Goal: Answer question/provide support: Share knowledge or assist other users

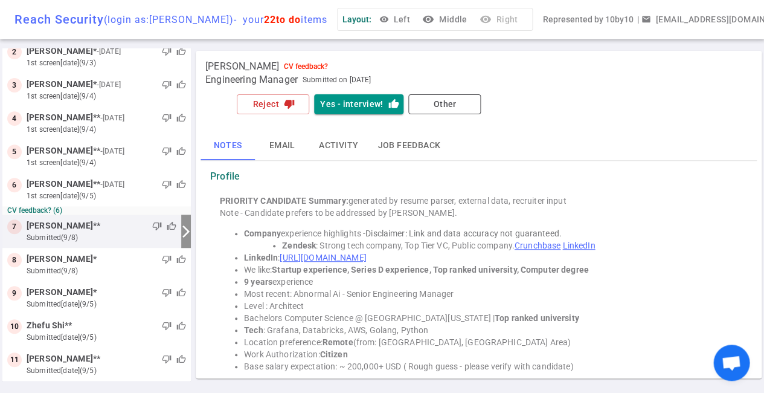
scroll to position [102, 0]
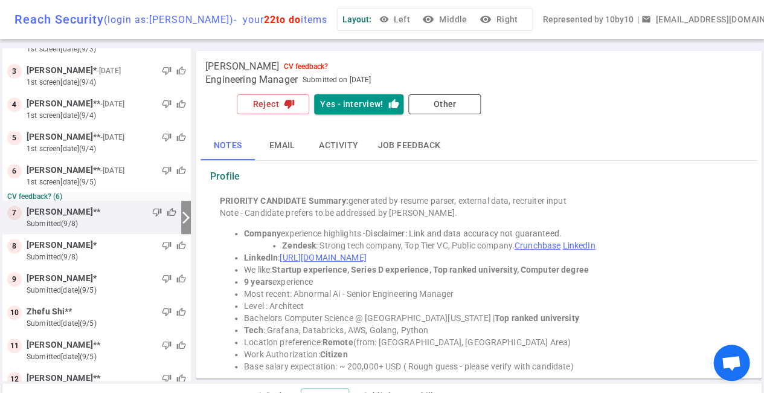
click at [509, 18] on button "visibility Right" at bounding box center [500, 19] width 46 height 22
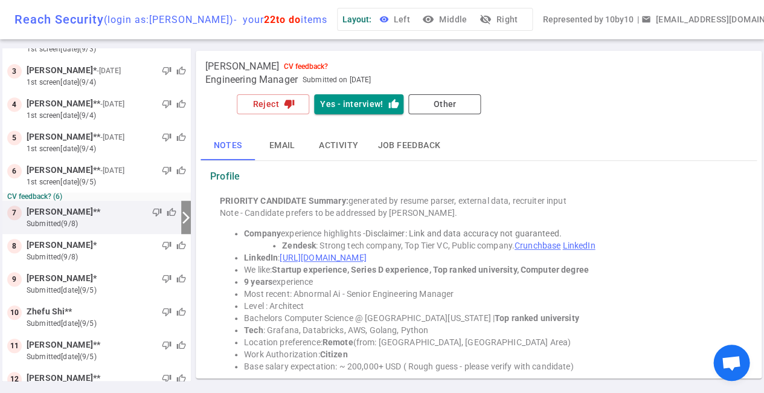
click at [400, 19] on button "visibility Left" at bounding box center [395, 19] width 39 height 22
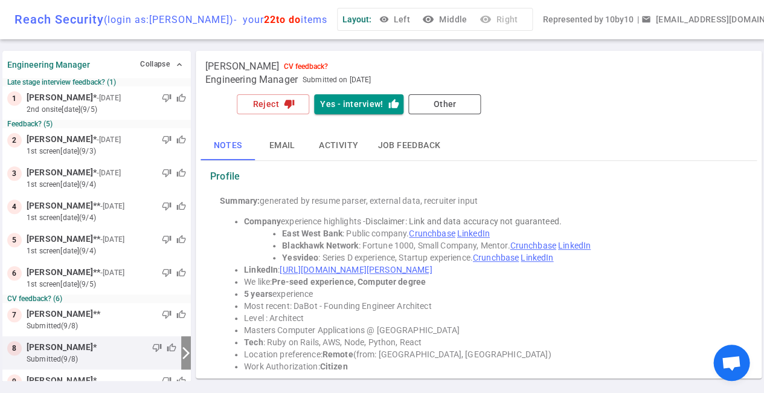
scroll to position [135, 0]
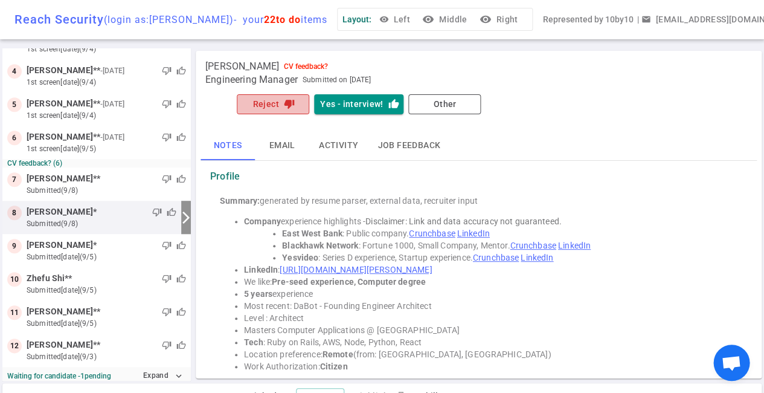
click at [278, 99] on button "Reject thumb_down" at bounding box center [273, 104] width 72 height 20
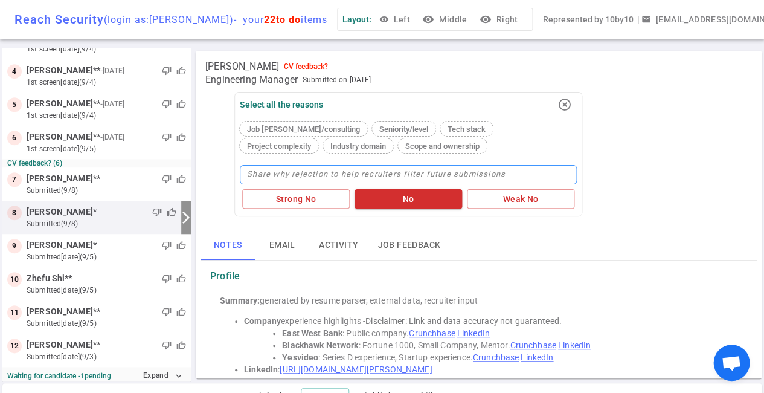
click at [285, 175] on textarea at bounding box center [408, 174] width 337 height 19
type textarea "S"
type textarea "St"
type textarea "Str"
type textarea "Stro"
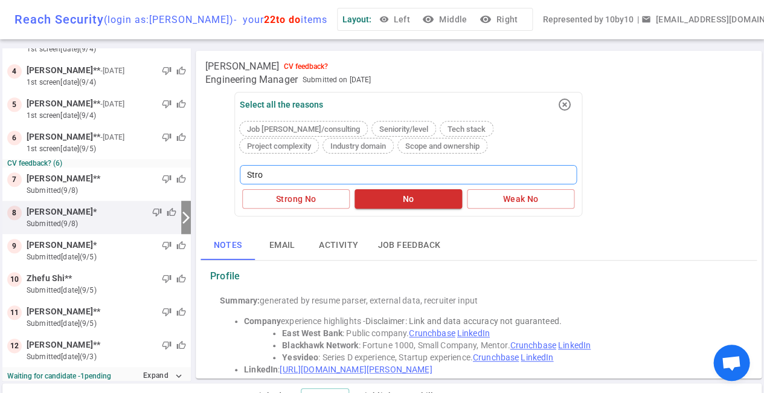
type textarea "Stron"
type textarea "Strong"
type textarea "Stronge"
type textarea "Stronger"
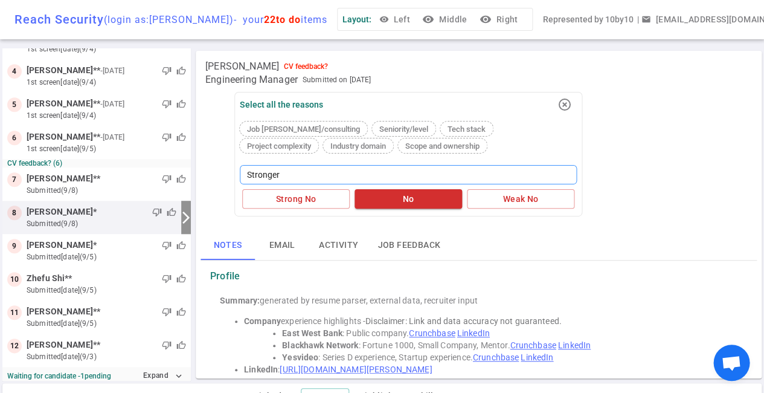
type textarea "Stronger c"
type textarea "Stronger ca"
type textarea "Stronger can"
type textarea "Stronger cand"
type textarea "Stronger candi"
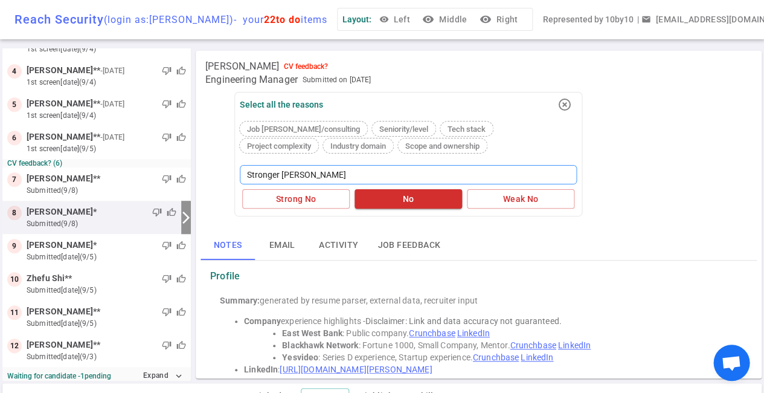
type textarea "Stronger candid"
type textarea "Stronger candida"
type textarea "Stronger candidat"
type textarea "Stronger candidate"
type textarea "Stronger candidates"
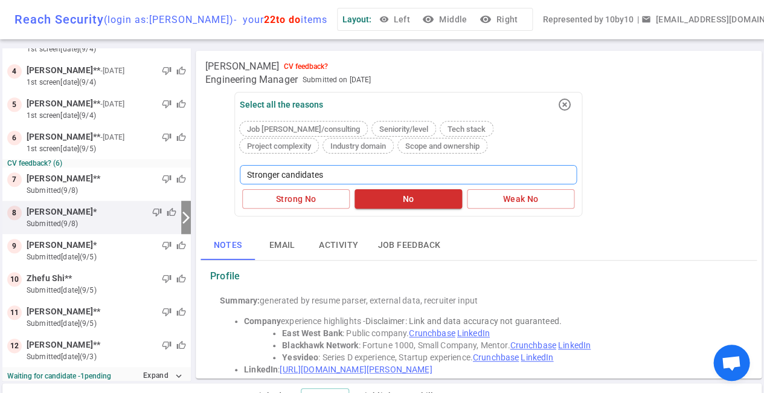
type textarea "Stronger candidates"
type textarea "Stronger candidates i"
type textarea "Stronger candidates in"
type textarea "Stronger candidates in t"
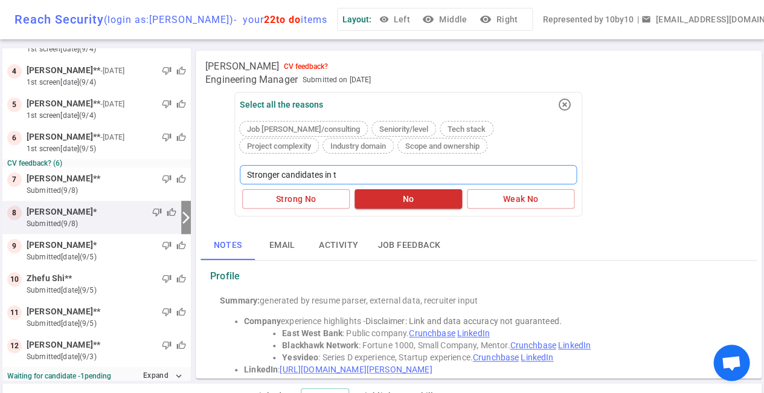
type textarea "Stronger candidates in th"
type textarea "Stronger candidates in the"
type textarea "Stronger candidates in the p"
type textarea "Stronger candidates in the pi"
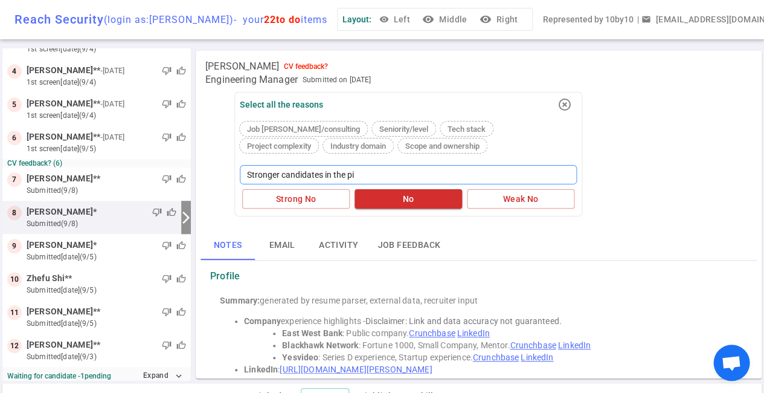
type textarea "Stronger candidates in the pip"
type textarea "Stronger candidates in the pipe"
type textarea "Stronger candidates in the pipel"
type textarea "Stronger candidates in the pipeli"
type textarea "Stronger candidates in the pipelin"
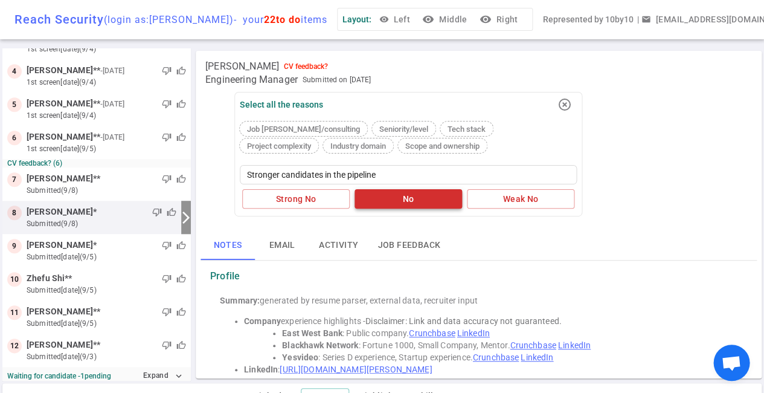
type textarea "Stronger candidates in the pipeline"
click at [411, 200] on button "No" at bounding box center [409, 199] width 108 height 20
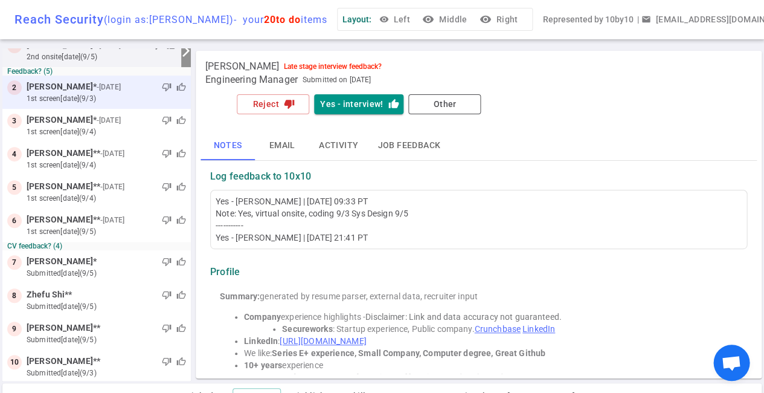
scroll to position [53, 0]
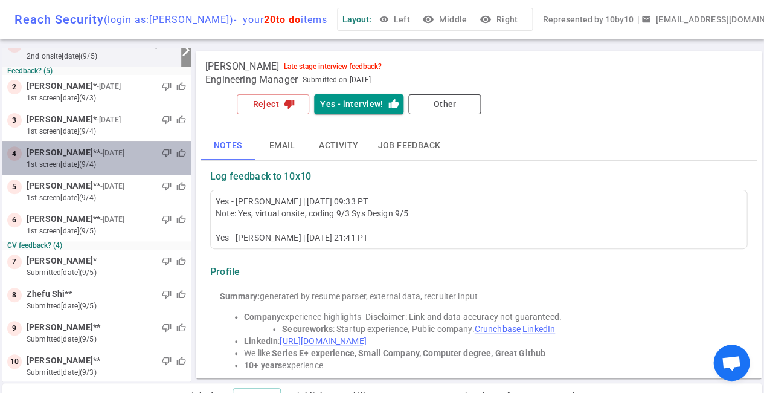
click at [141, 156] on div "thumb_down thumb_up" at bounding box center [156, 153] width 59 height 12
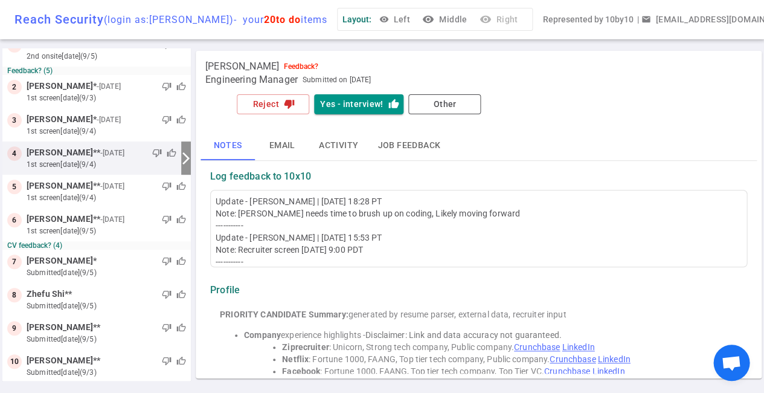
scroll to position [0, 0]
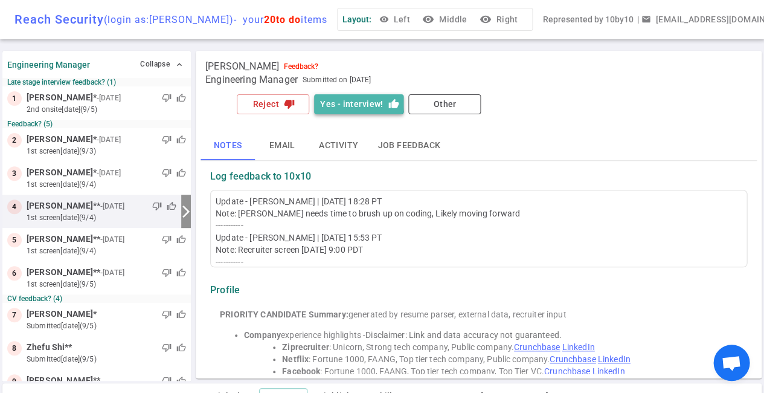
click at [352, 103] on button "Yes - interview! thumb_up" at bounding box center [358, 104] width 89 height 20
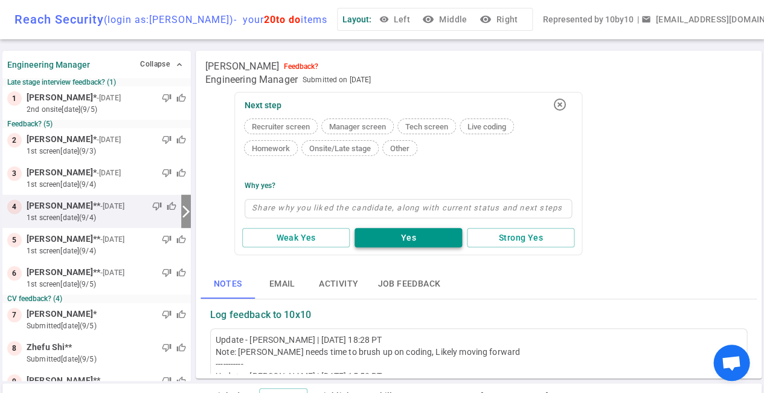
click at [387, 233] on button "Yes" at bounding box center [409, 238] width 108 height 20
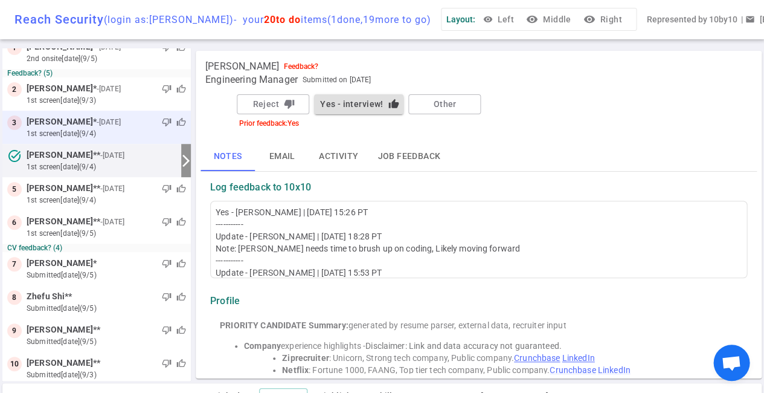
scroll to position [51, 0]
